Goal: Navigation & Orientation: Understand site structure

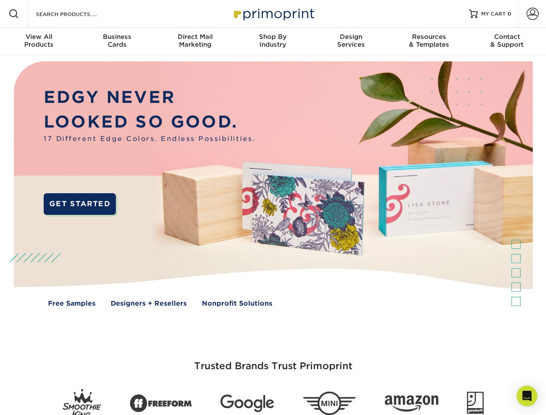
click at [273, 207] on img at bounding box center [273, 190] width 540 height 270
click at [14, 14] on span at bounding box center [14, 14] width 10 height 10
click at [532, 14] on span at bounding box center [532, 14] width 12 height 12
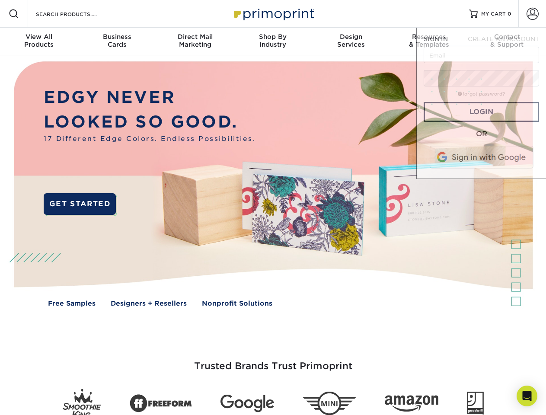
click at [39, 41] on div "View All Products" at bounding box center [39, 41] width 78 height 16
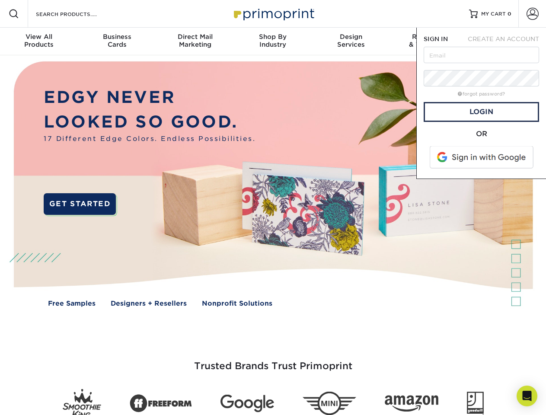
click at [117, 41] on div "Business Cards" at bounding box center [117, 41] width 78 height 16
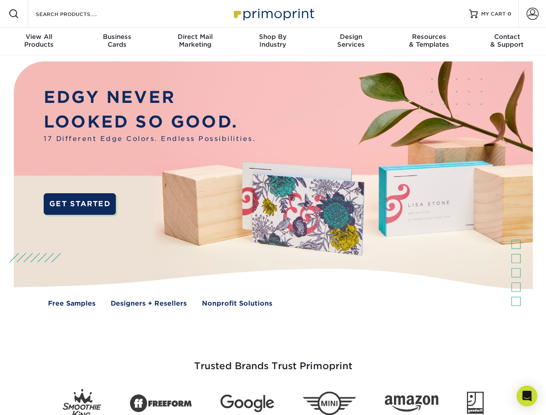
click at [195, 41] on div "Direct Mail Marketing" at bounding box center [195, 41] width 78 height 16
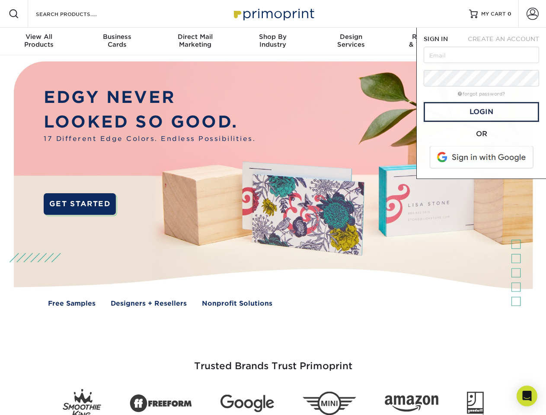
click at [273, 41] on div "Shop By Industry" at bounding box center [273, 41] width 78 height 16
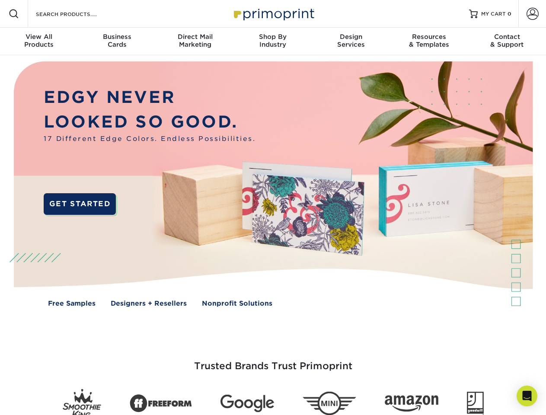
click at [351, 41] on div "Design Services" at bounding box center [351, 41] width 78 height 16
click at [429, 41] on div "Resources & Templates" at bounding box center [429, 41] width 78 height 16
click at [507, 41] on div "Contact & Support" at bounding box center [507, 41] width 78 height 16
